Goal: Find specific page/section: Find specific page/section

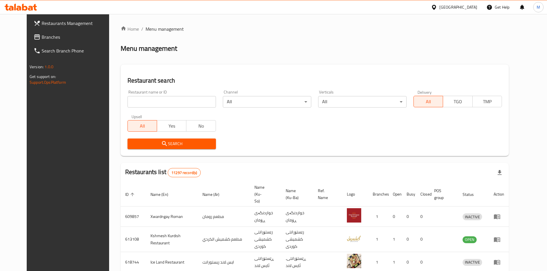
click at [146, 108] on div "Restaurant name or ID Restaurant name or ID" at bounding box center [171, 99] width 95 height 24
click at [143, 95] on div "Restaurant name or ID Restaurant name or ID" at bounding box center [172, 99] width 88 height 18
click at [147, 104] on input "search" at bounding box center [172, 101] width 88 height 11
type input "lotosh"
click button "Search" at bounding box center [172, 144] width 88 height 11
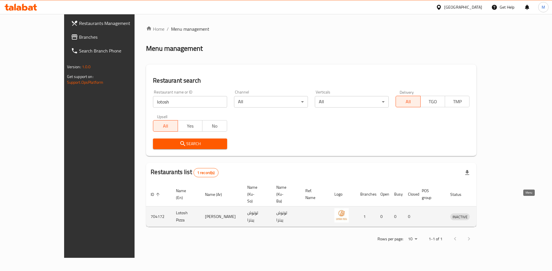
click at [487, 215] on icon "enhanced table" at bounding box center [484, 217] width 6 height 5
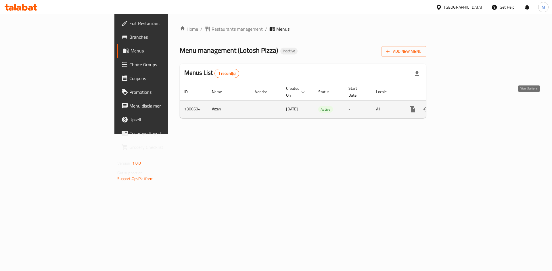
click at [460, 107] on link "enhanced table" at bounding box center [454, 110] width 14 height 14
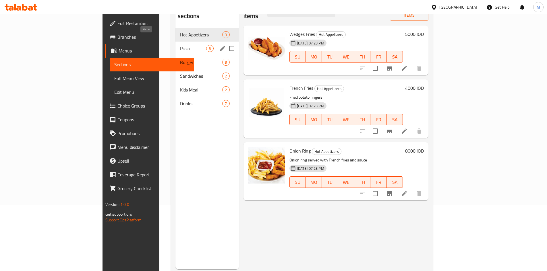
scroll to position [52, 0]
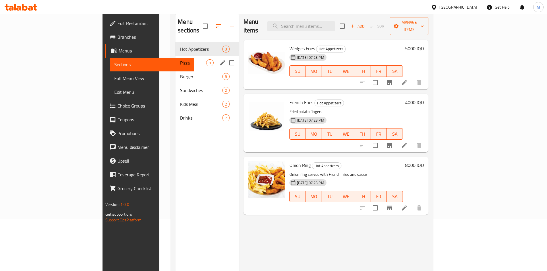
click at [176, 59] on div "Pizza 8" at bounding box center [207, 63] width 63 height 14
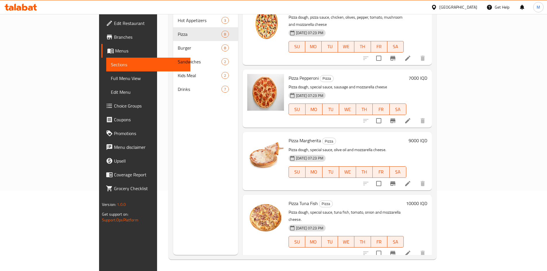
scroll to position [245, 0]
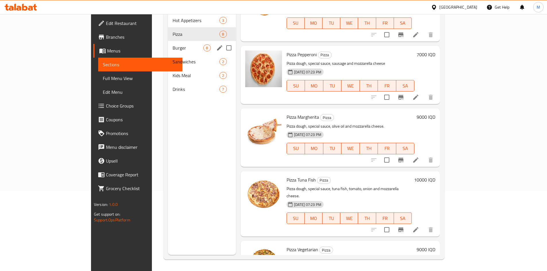
click at [173, 45] on span "Burger" at bounding box center [188, 48] width 31 height 7
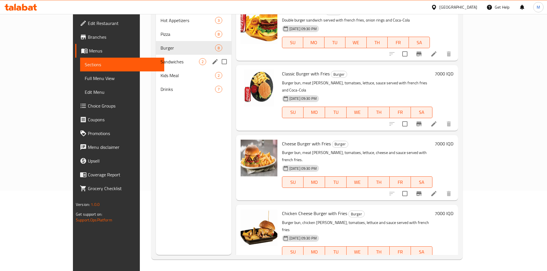
click at [161, 58] on span "Sandwiches" at bounding box center [180, 61] width 38 height 7
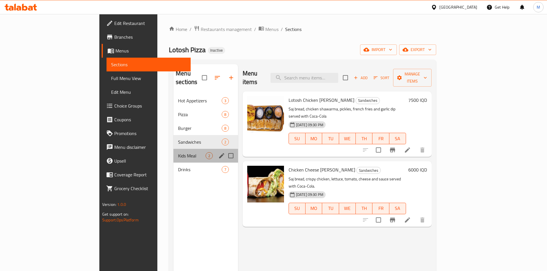
click at [174, 149] on div "Kids Meal 2" at bounding box center [206, 156] width 65 height 14
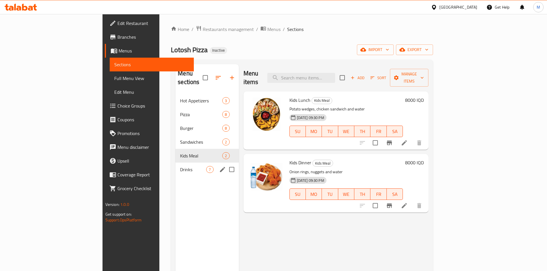
click at [180, 166] on span "Drinks" at bounding box center [193, 169] width 26 height 7
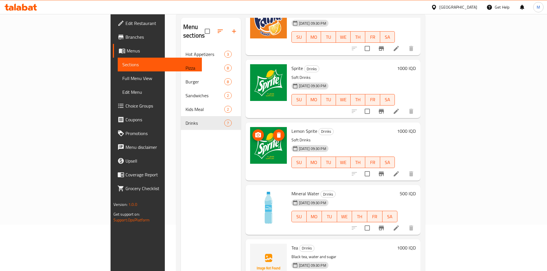
scroll to position [80, 0]
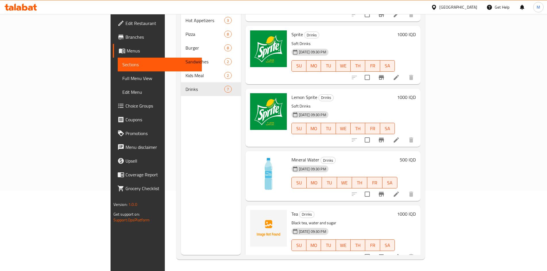
click at [21, 8] on icon at bounding box center [18, 8] width 5 height 5
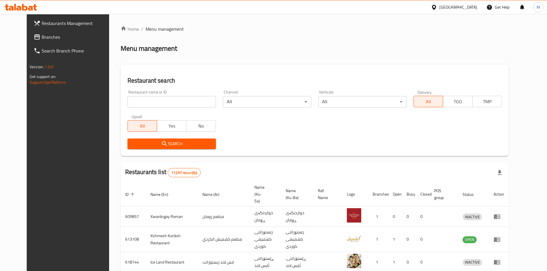
click at [134, 98] on input "search" at bounding box center [172, 101] width 88 height 11
click at [157, 106] on input "search" at bounding box center [172, 101] width 88 height 11
type input "lotosh"
click button "Search" at bounding box center [172, 144] width 88 height 11
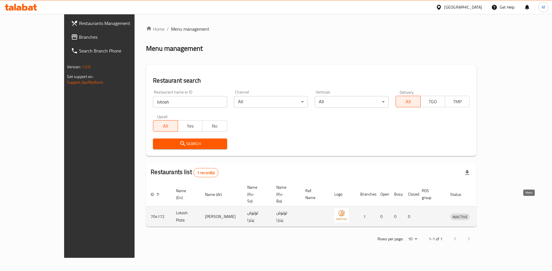
click at [487, 215] on icon "enhanced table" at bounding box center [484, 217] width 6 height 5
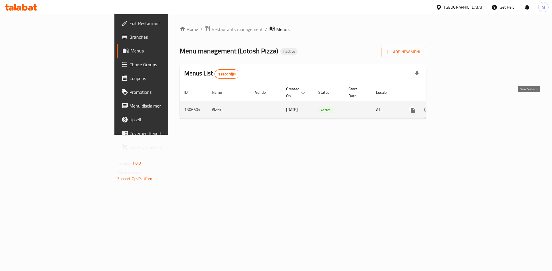
click at [457, 107] on icon "enhanced table" at bounding box center [453, 110] width 7 height 7
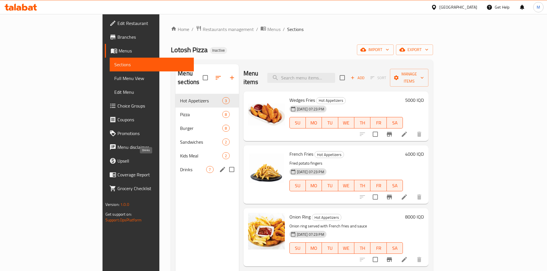
click at [180, 166] on span "Drinks" at bounding box center [193, 169] width 26 height 7
